Goal: Task Accomplishment & Management: Manage account settings

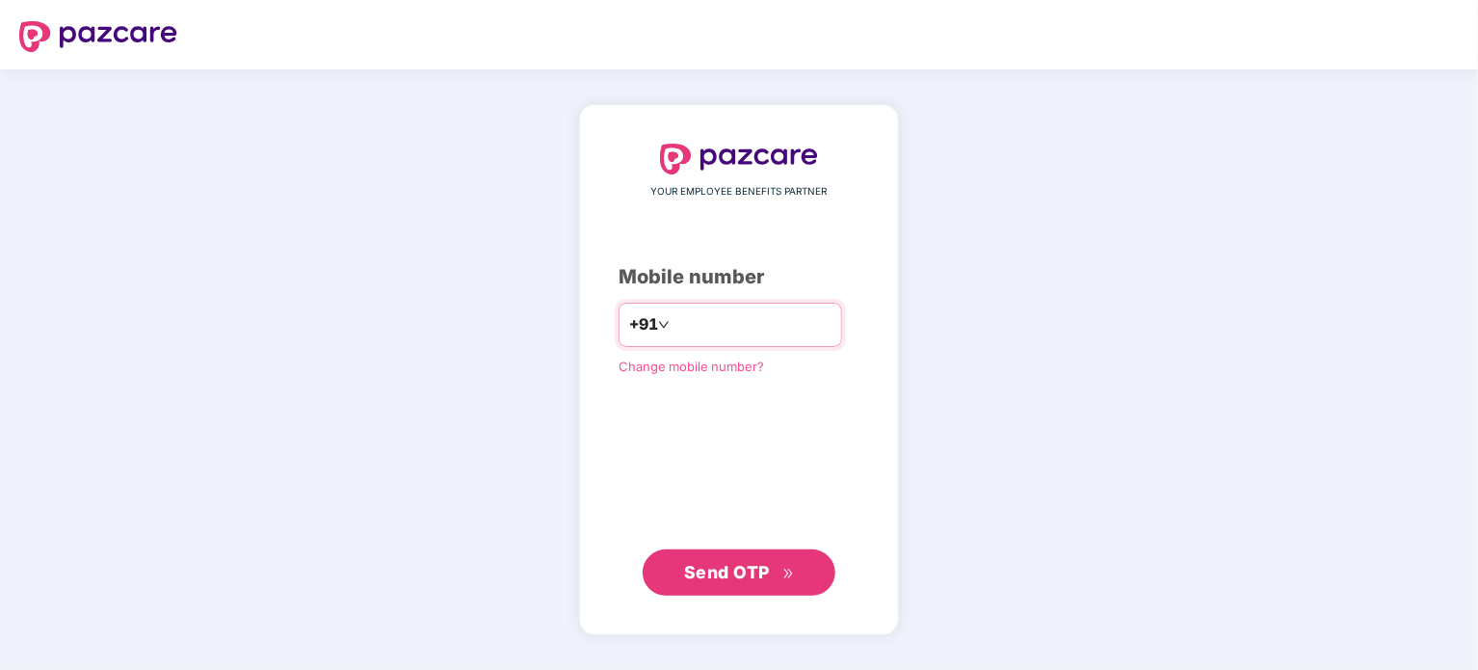
click at [673, 309] on input "number" at bounding box center [752, 324] width 158 height 31
type input "**********"
click at [753, 573] on span "Send OTP" at bounding box center [727, 572] width 86 height 20
